Goal: Transaction & Acquisition: Purchase product/service

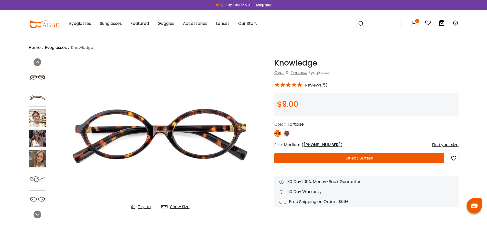
click at [301, 63] on h1 "Knowledge" at bounding box center [366, 62] width 184 height 9
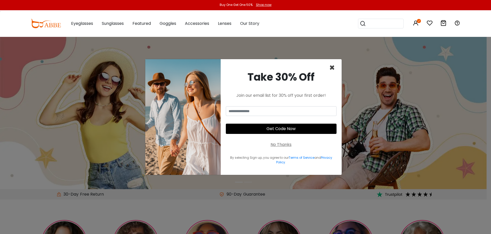
click at [332, 68] on span "×" at bounding box center [332, 67] width 6 height 13
